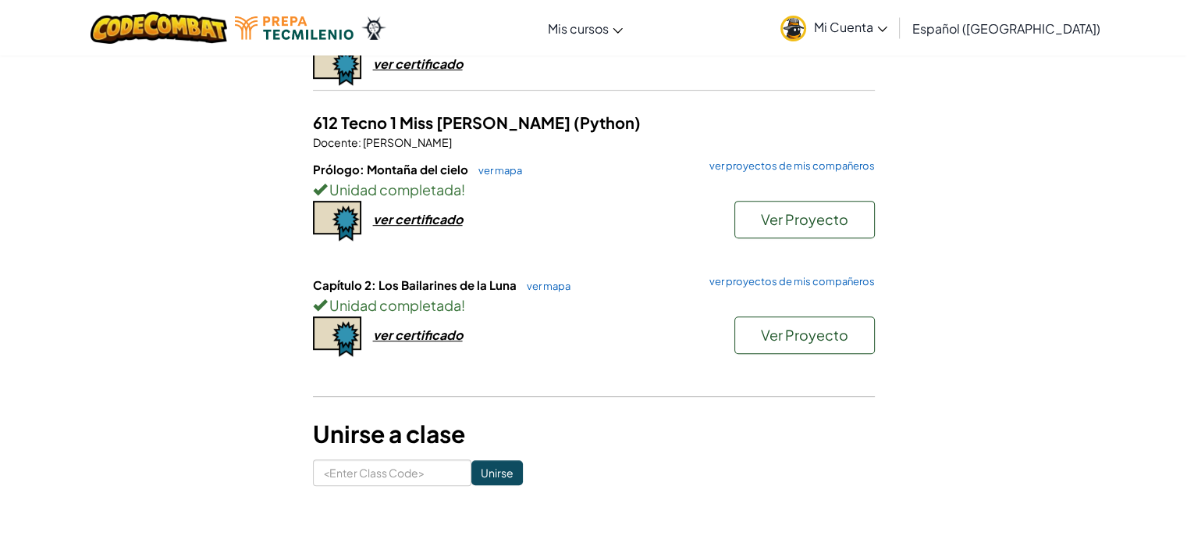
scroll to position [675, 0]
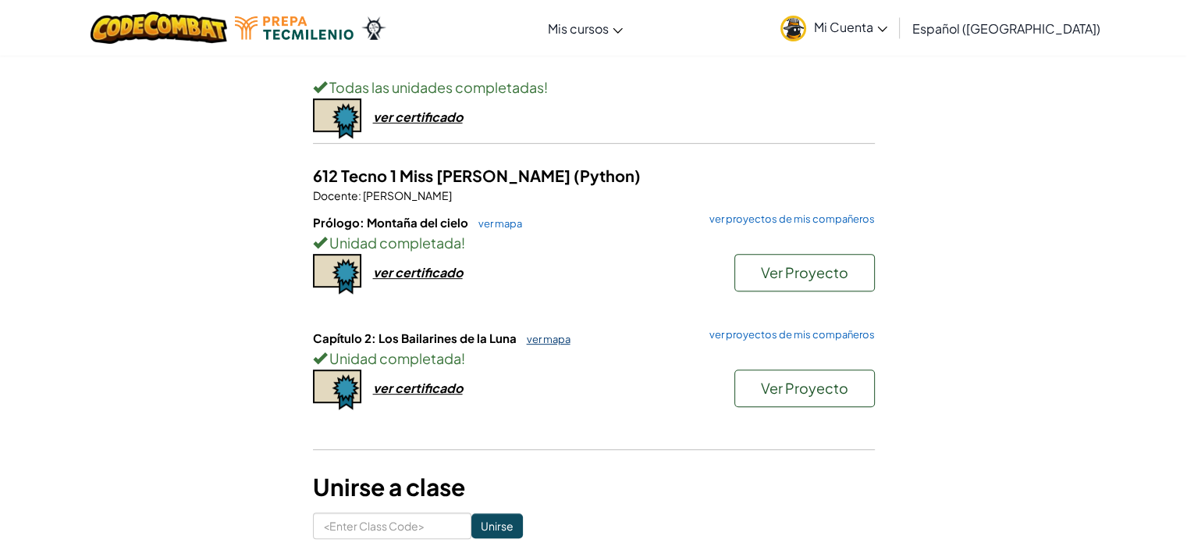
click at [546, 335] on link "ver mapa" at bounding box center [545, 339] width 52 height 12
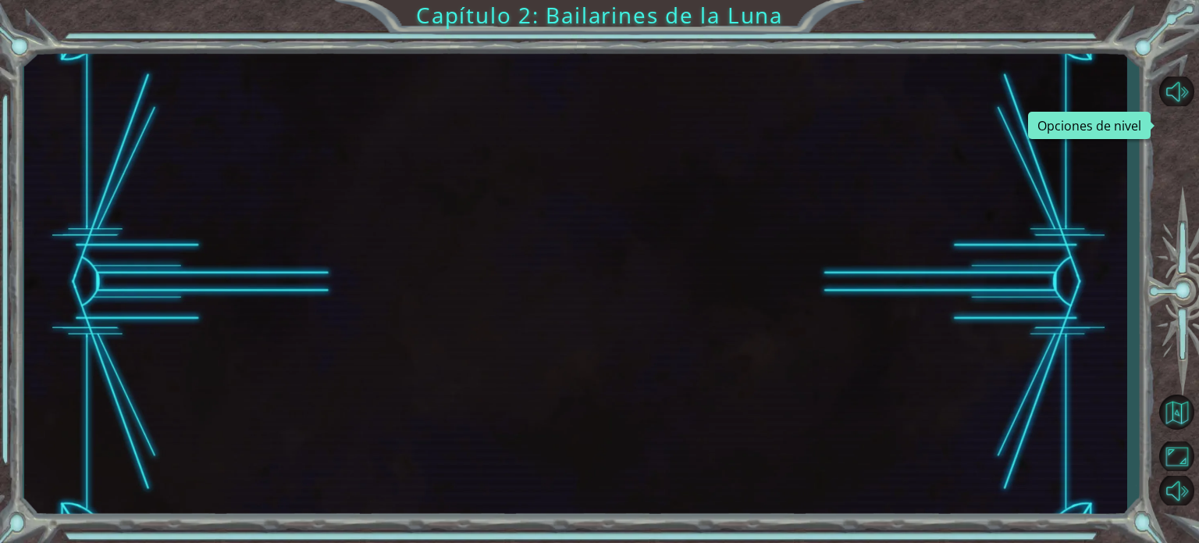
drag, startPoint x: 1198, startPoint y: 188, endPoint x: 1194, endPoint y: 133, distance: 55.6
click at [1187, 133] on button "Opciones de nivel" at bounding box center [1176, 126] width 45 height 30
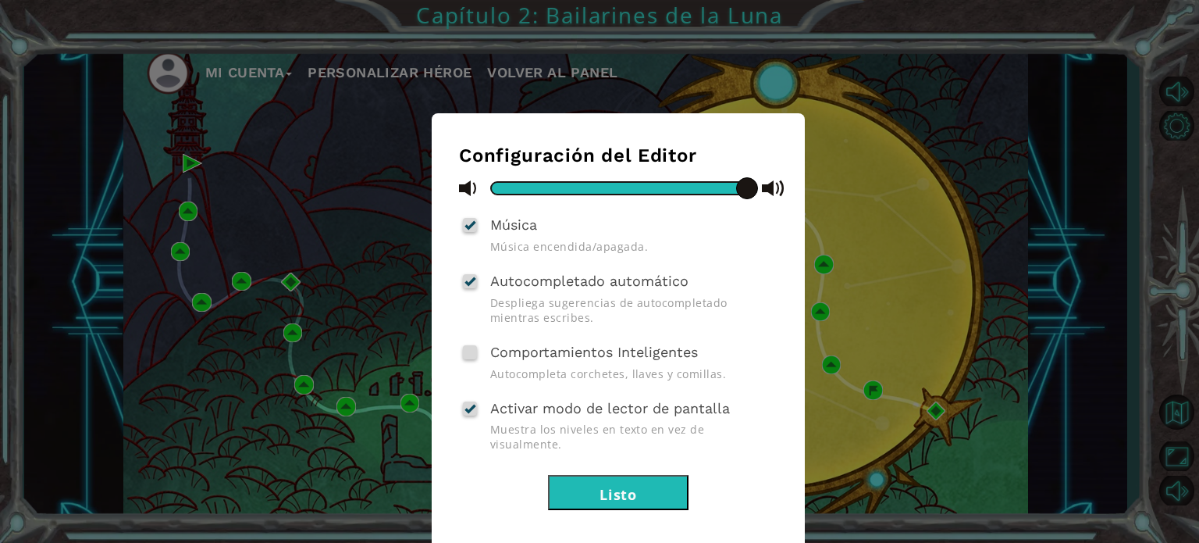
click at [307, 252] on div "Configuración del Editor Música Música encendida/apagada. Autocompletado automá…" at bounding box center [599, 271] width 1199 height 543
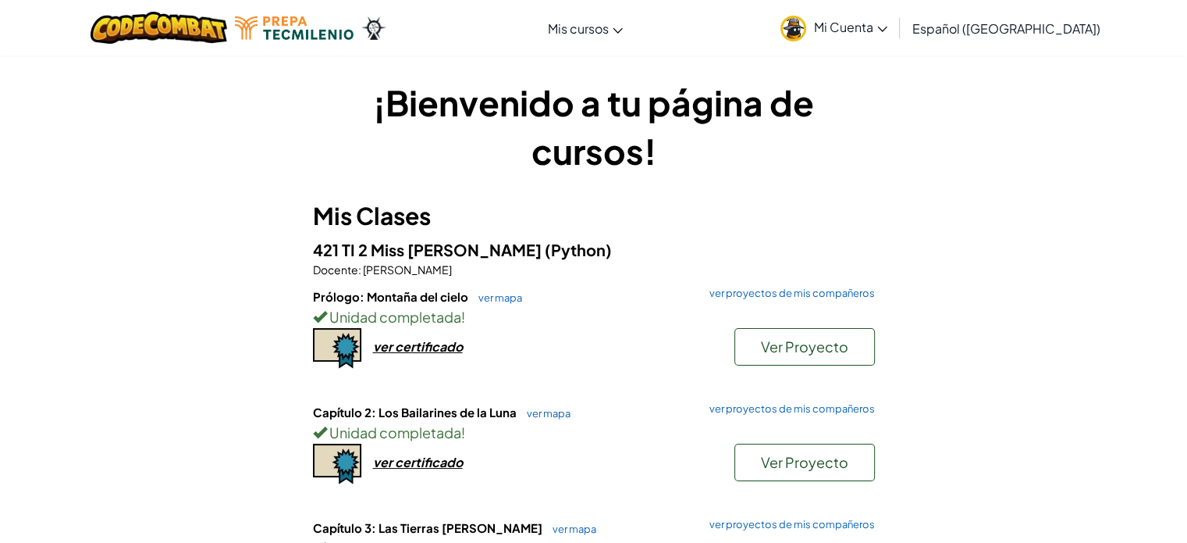
click at [888, 24] on span "Mi Cuenta" at bounding box center [850, 27] width 73 height 16
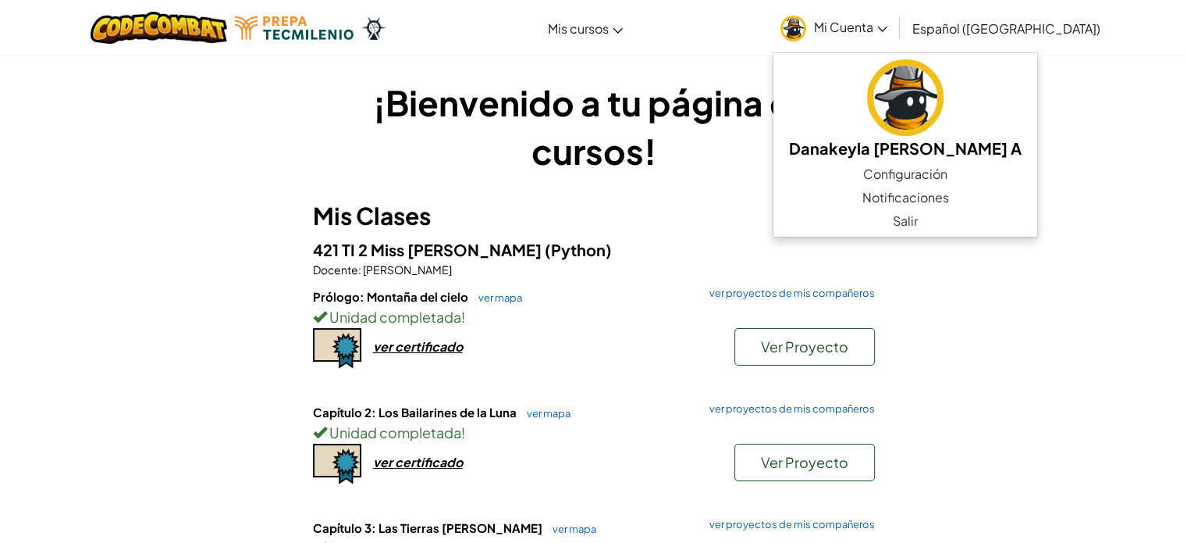
click at [325, 15] on div at bounding box center [238, 27] width 319 height 55
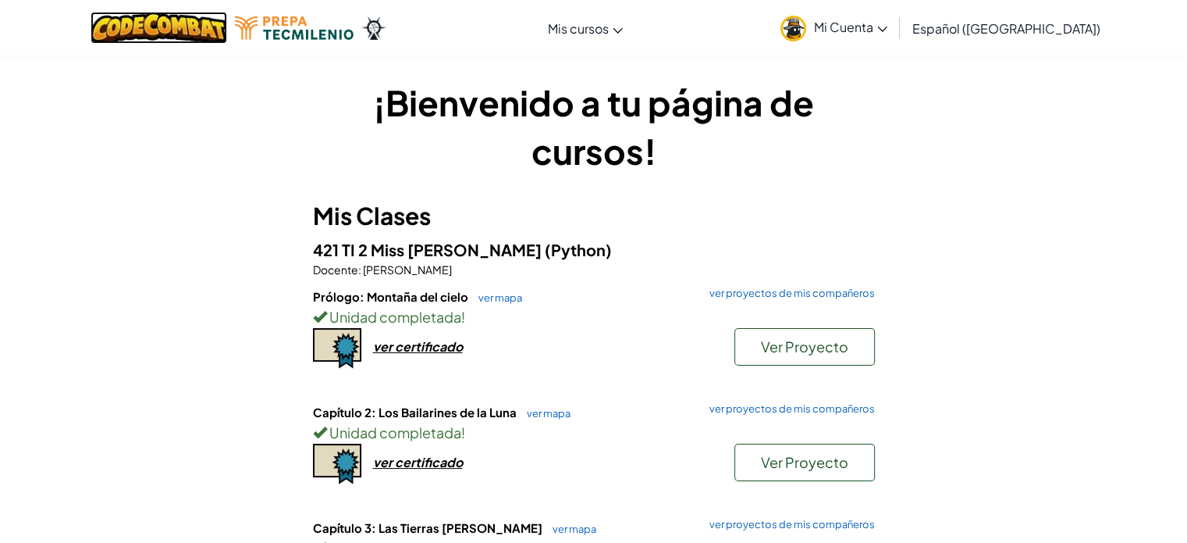
click at [178, 33] on img at bounding box center [159, 28] width 137 height 32
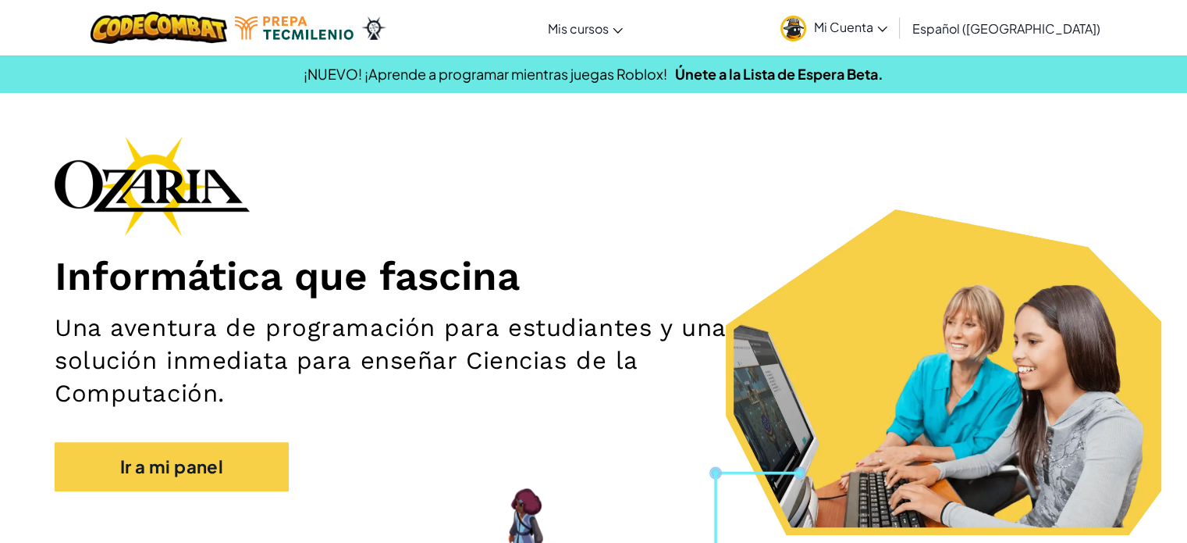
scroll to position [105, 0]
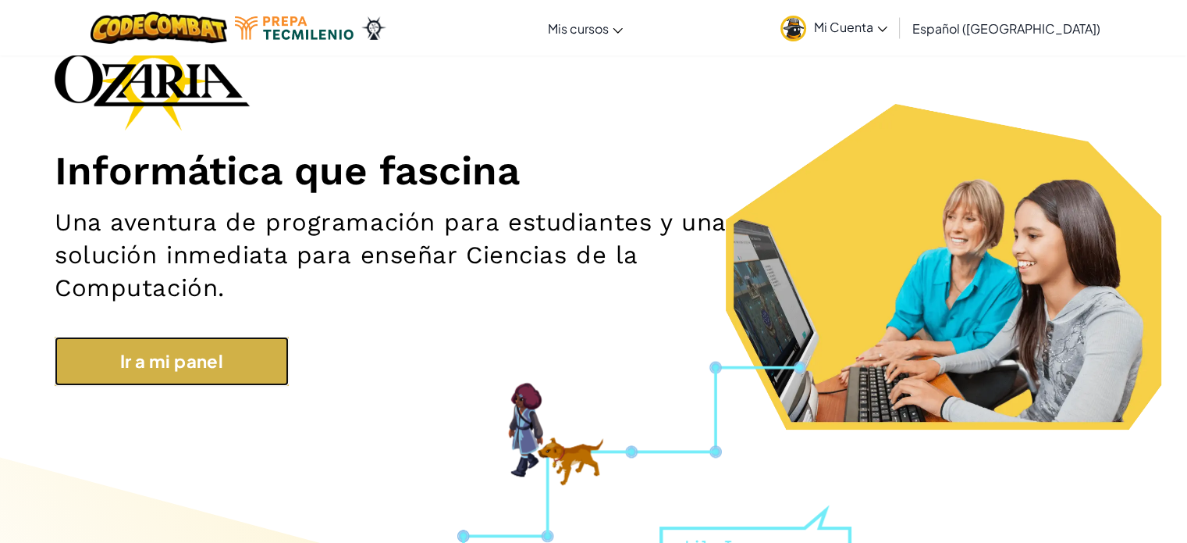
click at [197, 351] on link "Ir a mi panel" at bounding box center [172, 360] width 234 height 49
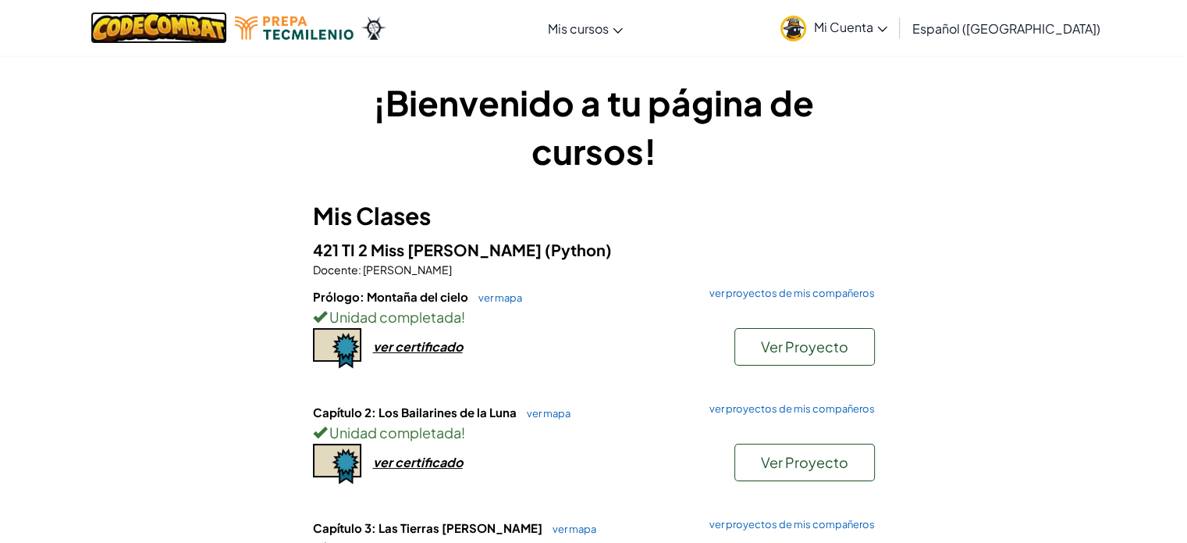
click at [197, 24] on img at bounding box center [159, 28] width 137 height 32
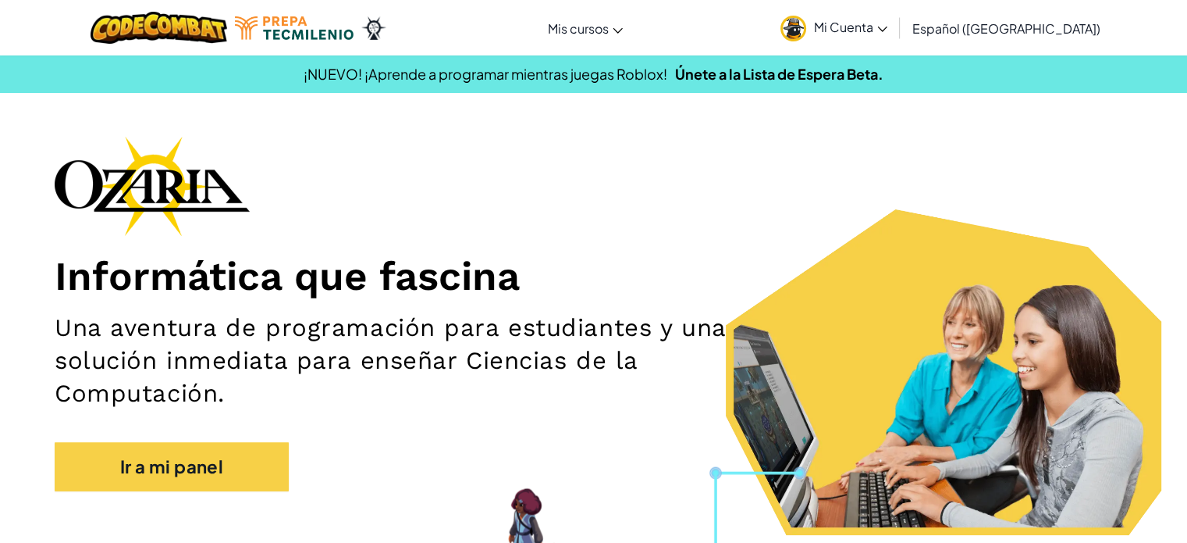
scroll to position [190, 0]
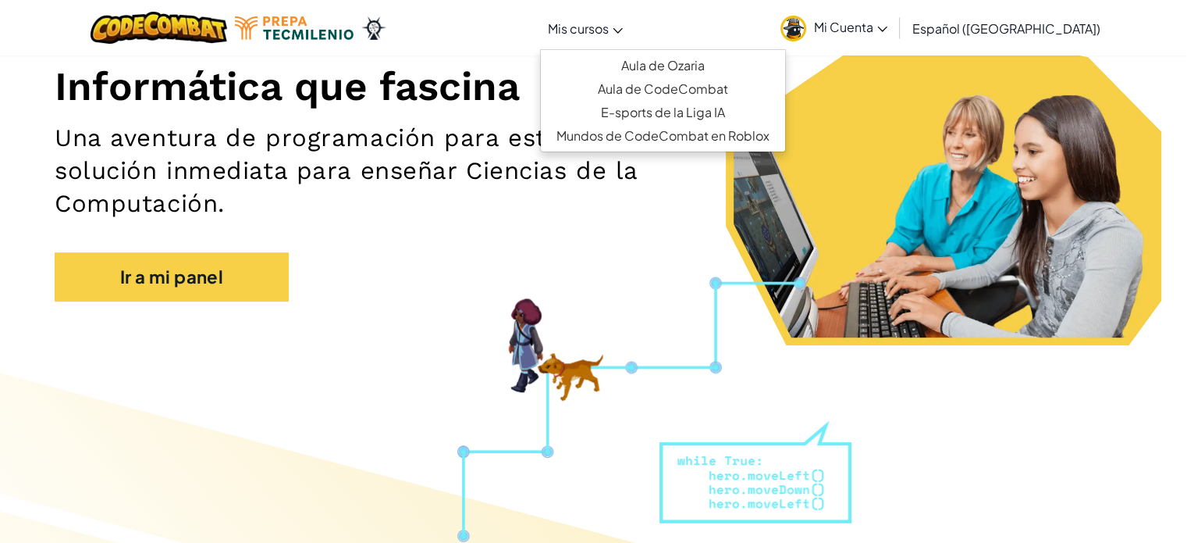
click at [623, 28] on icon at bounding box center [618, 30] width 10 height 5
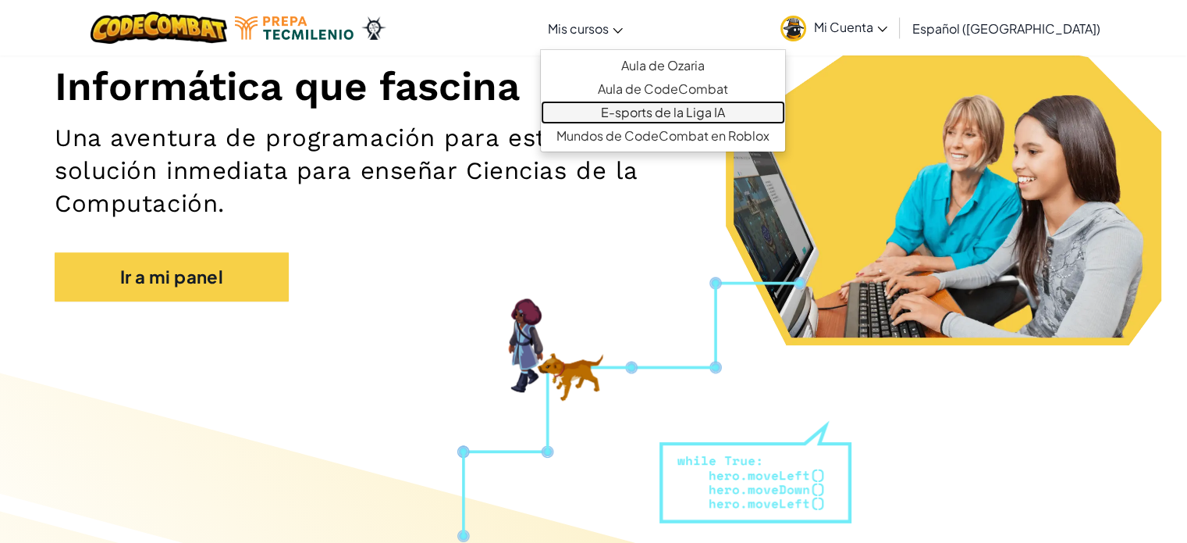
click at [718, 113] on link "E-sports de la Liga IA" at bounding box center [663, 112] width 244 height 23
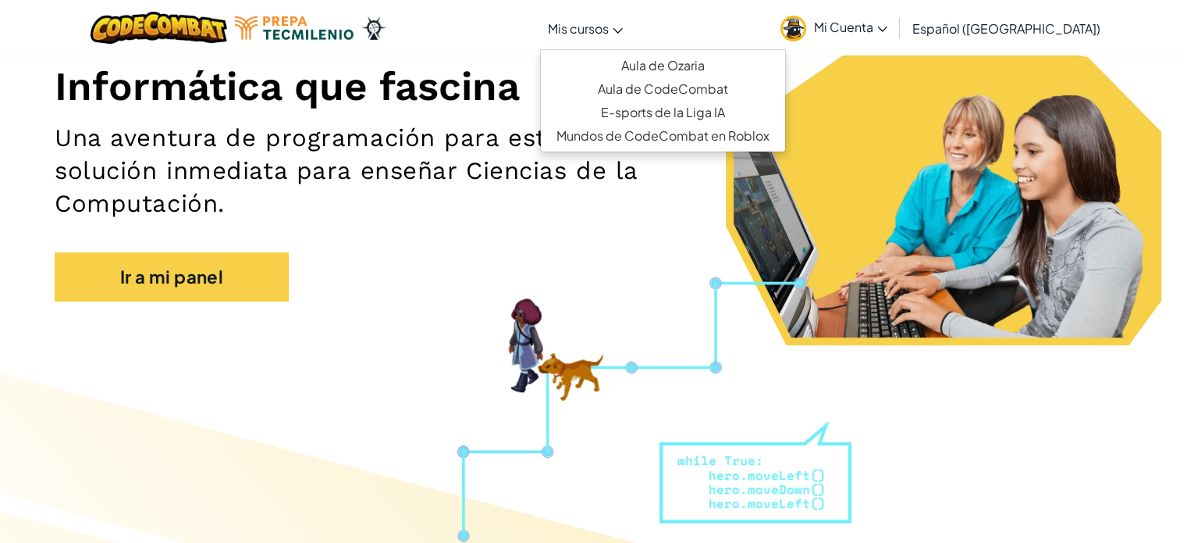
click at [631, 26] on link "Mis cursos" at bounding box center [585, 28] width 91 height 42
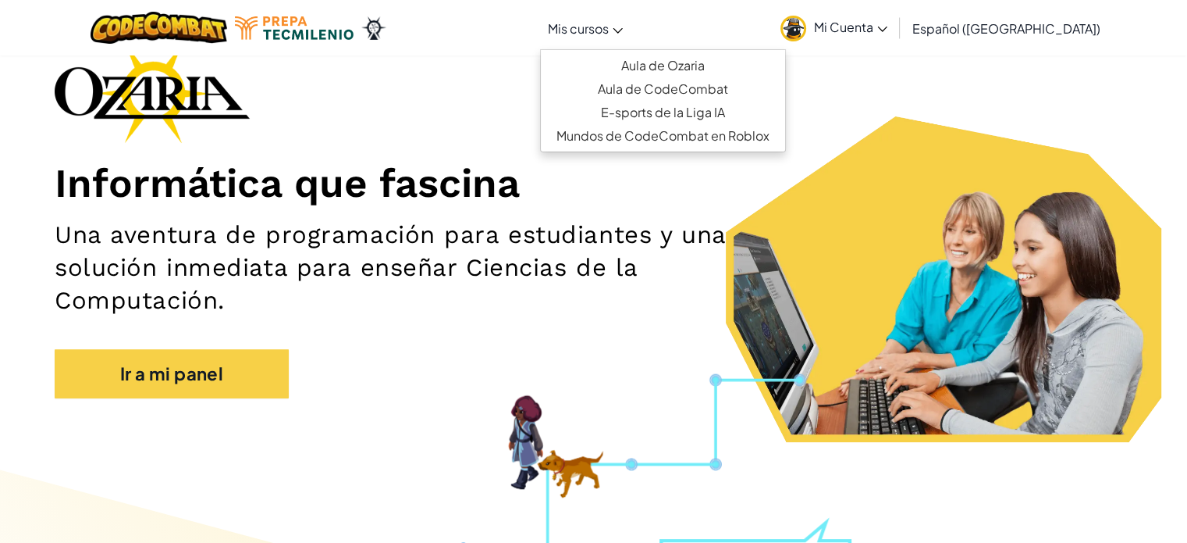
scroll to position [0, 0]
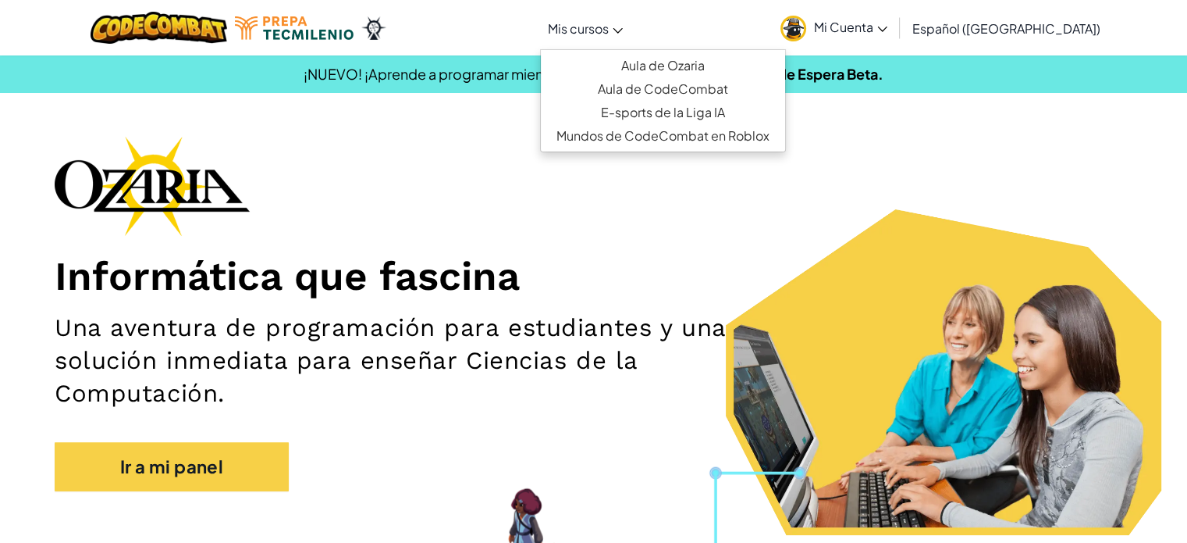
click at [708, 31] on div "[MEDICAL_DATA] la navigación Mis cursos Aula de Ozaria Aula de CodeCombat E-spo…" at bounding box center [593, 27] width 1195 height 55
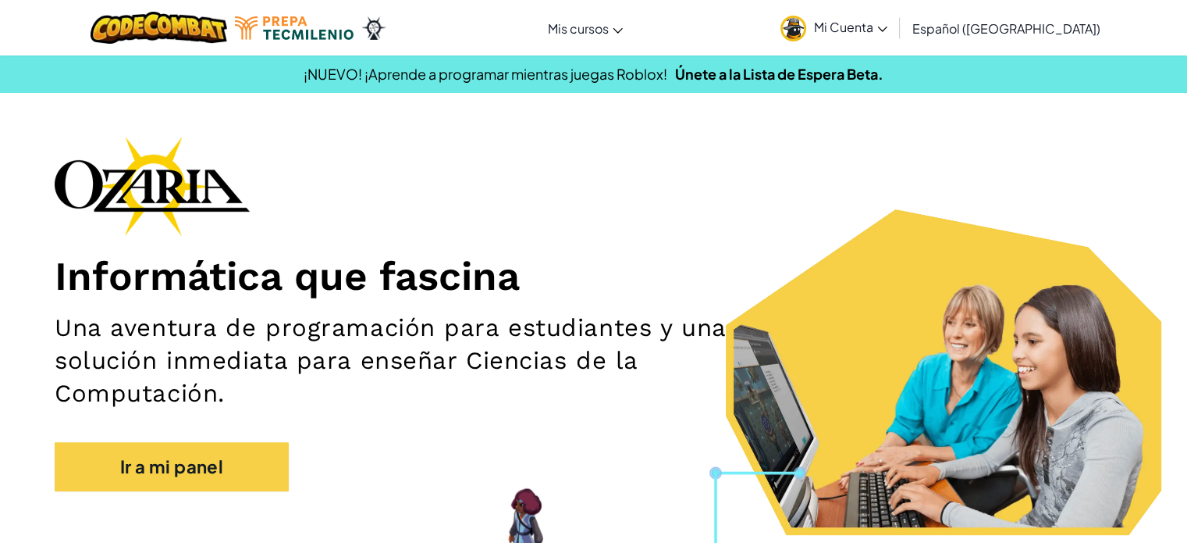
click at [888, 24] on span "Mi Cuenta" at bounding box center [850, 27] width 73 height 16
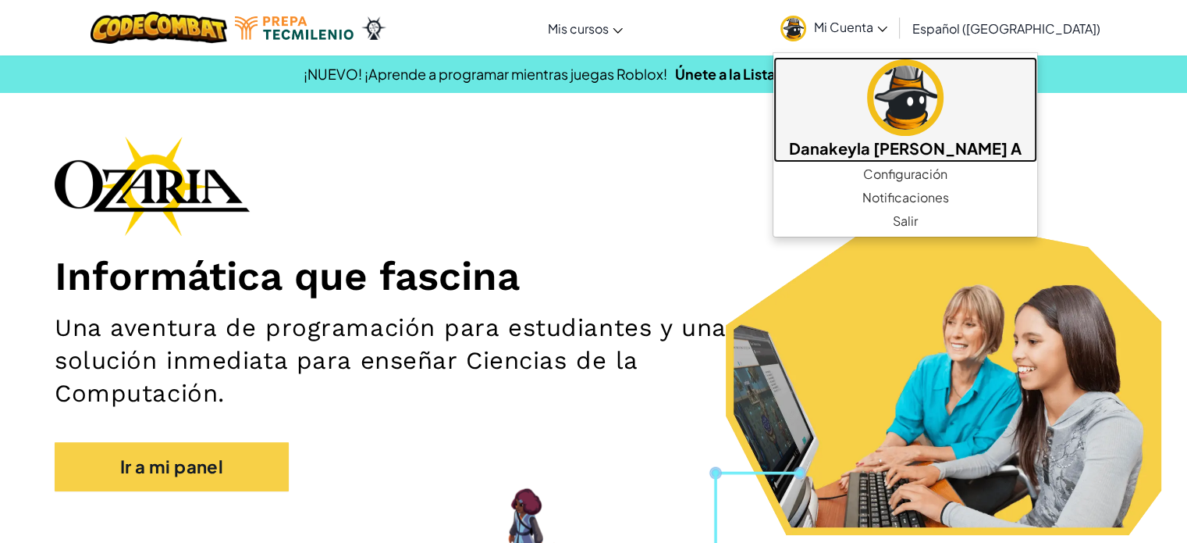
click at [985, 151] on h5 "Danakeyla [PERSON_NAME] A" at bounding box center [905, 148] width 233 height 24
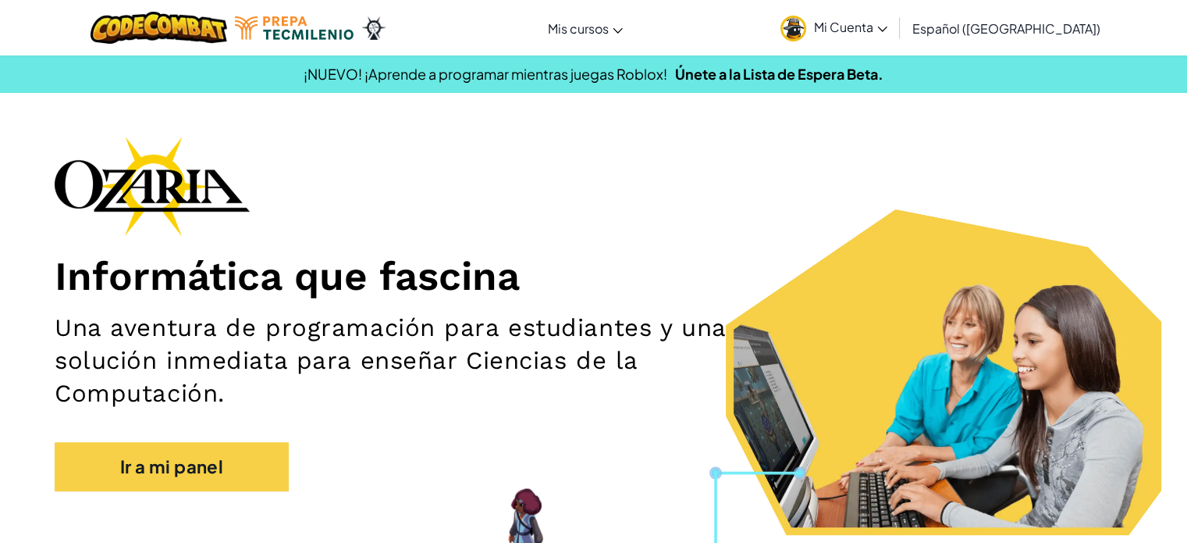
click at [895, 37] on link "Mi Cuenta" at bounding box center [834, 27] width 123 height 49
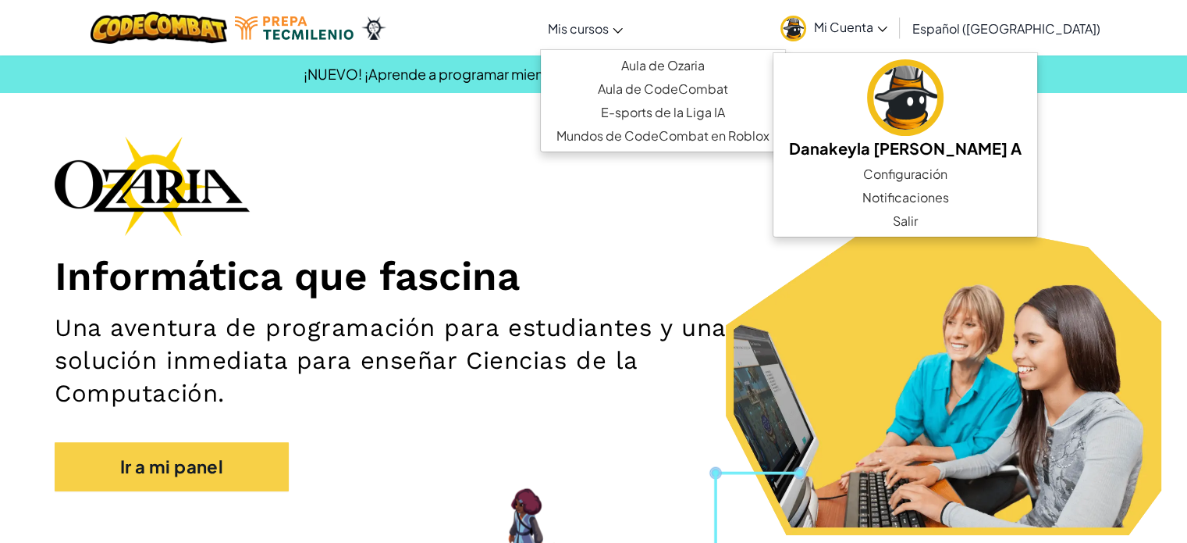
click at [631, 34] on link "Mis cursos" at bounding box center [585, 28] width 91 height 42
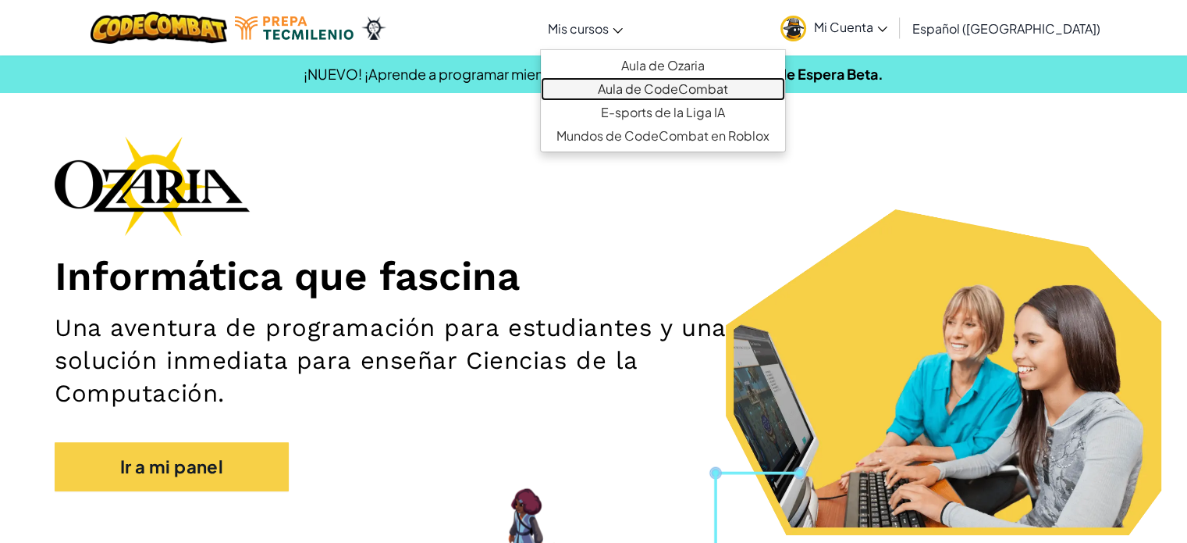
click at [704, 86] on link "Aula de CodeCombat" at bounding box center [663, 88] width 244 height 23
